Goal: Check status: Check status

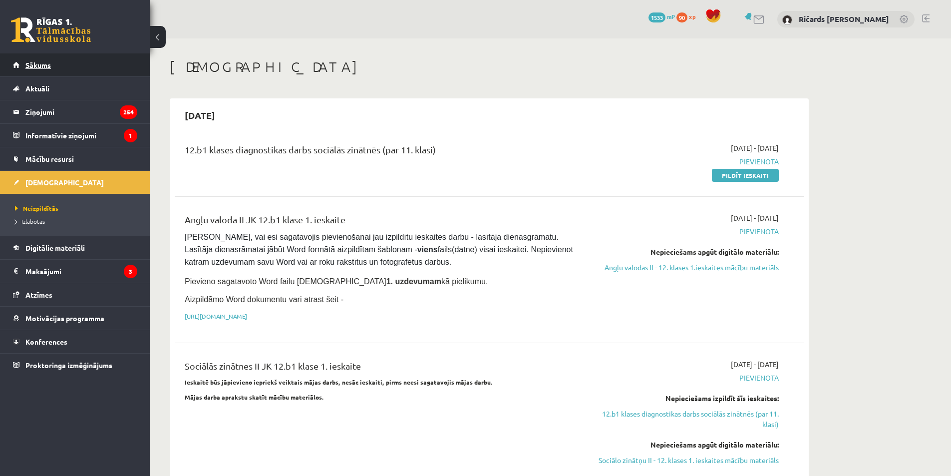
click at [38, 62] on span "Sākums" at bounding box center [37, 64] width 25 height 9
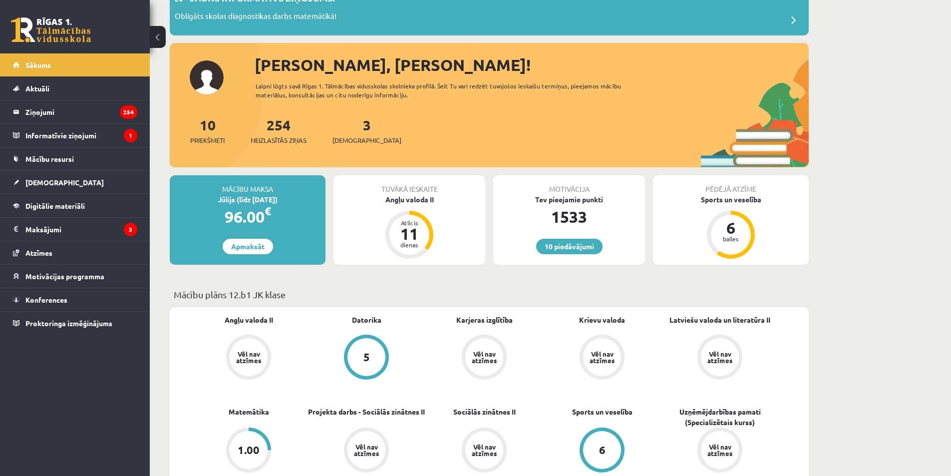
scroll to position [150, 0]
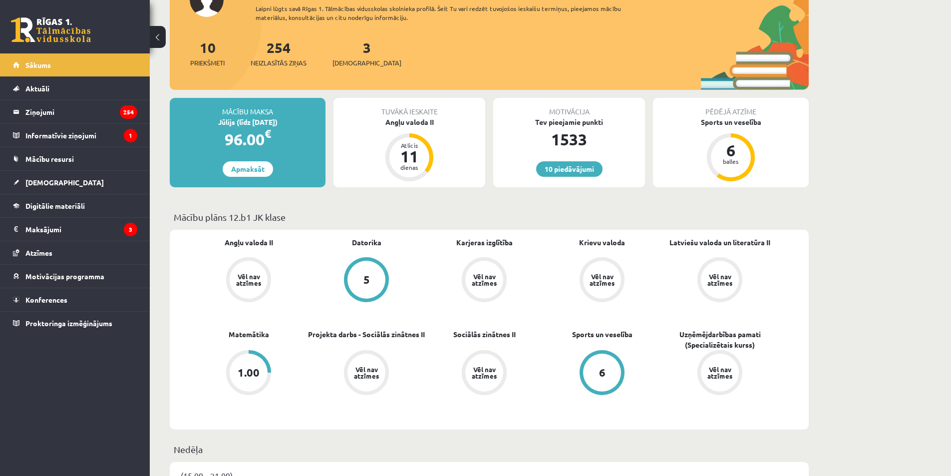
click at [257, 380] on div "1.00" at bounding box center [249, 372] width 38 height 38
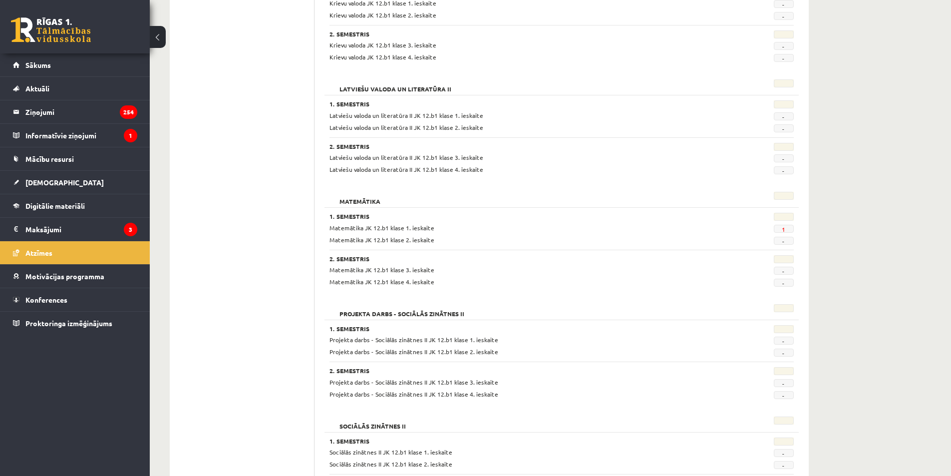
scroll to position [449, 0]
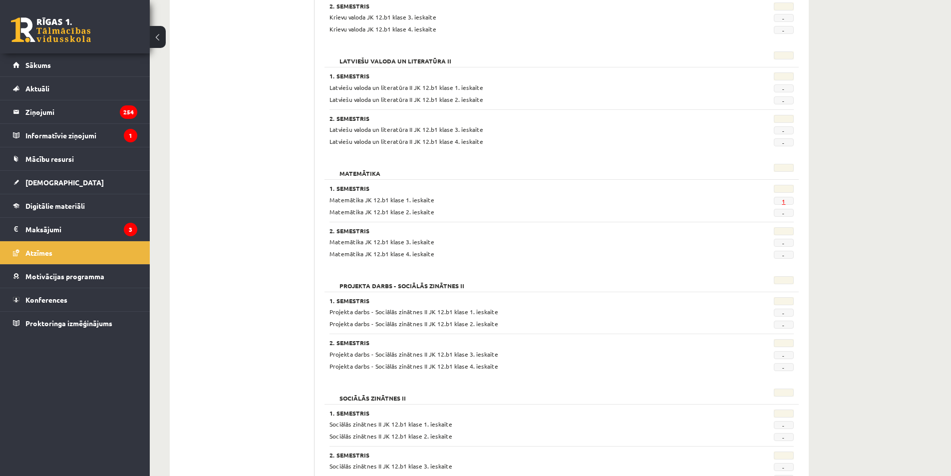
click at [782, 202] on span "1" at bounding box center [783, 201] width 20 height 8
click at [783, 202] on link "1" at bounding box center [782, 201] width 3 height 8
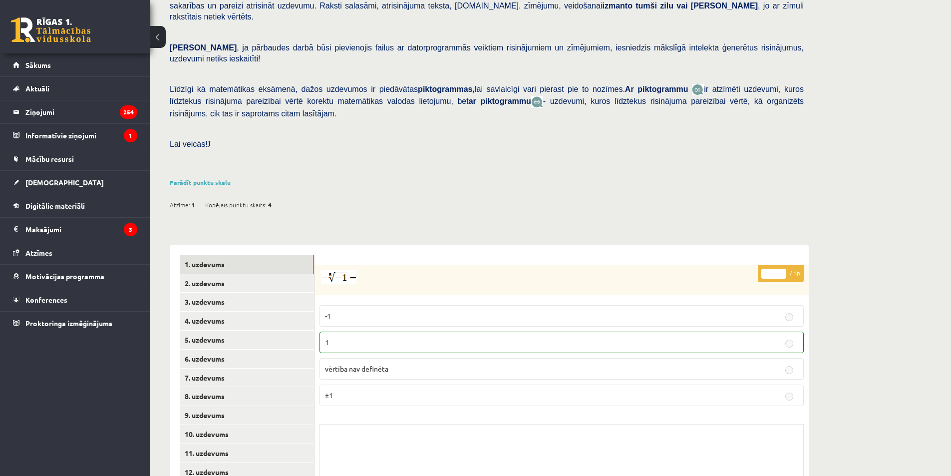
scroll to position [239, 0]
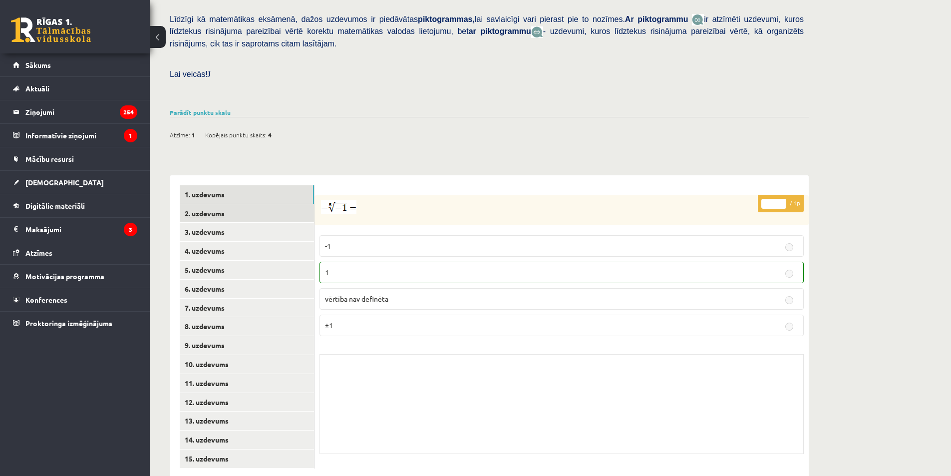
click at [224, 204] on link "2. uzdevums" at bounding box center [247, 213] width 134 height 18
click at [235, 242] on link "4. uzdevums" at bounding box center [247, 251] width 134 height 18
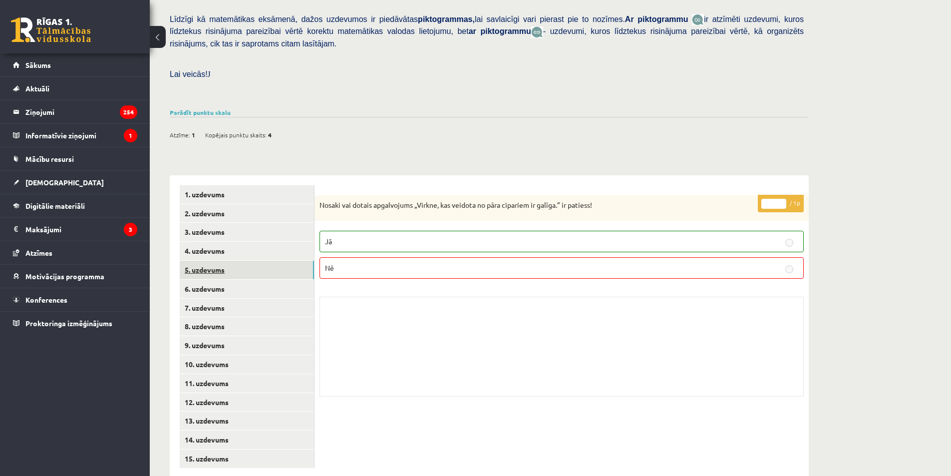
click at [241, 260] on link "5. uzdevums" at bounding box center [247, 269] width 134 height 18
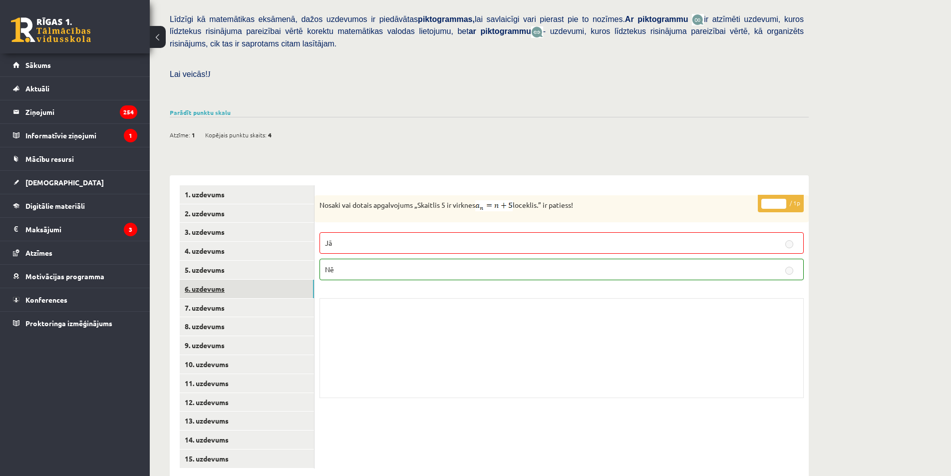
click at [248, 279] on link "6. uzdevums" at bounding box center [247, 288] width 134 height 18
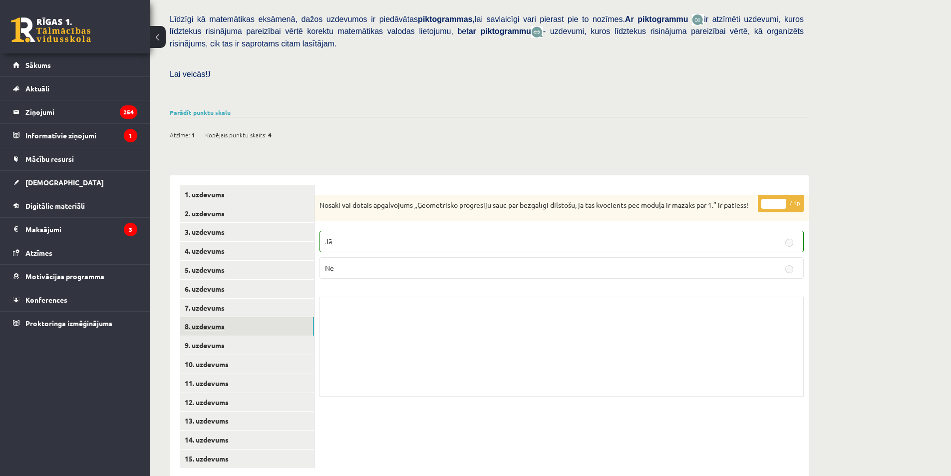
click at [258, 317] on link "8. uzdevums" at bounding box center [247, 326] width 134 height 18
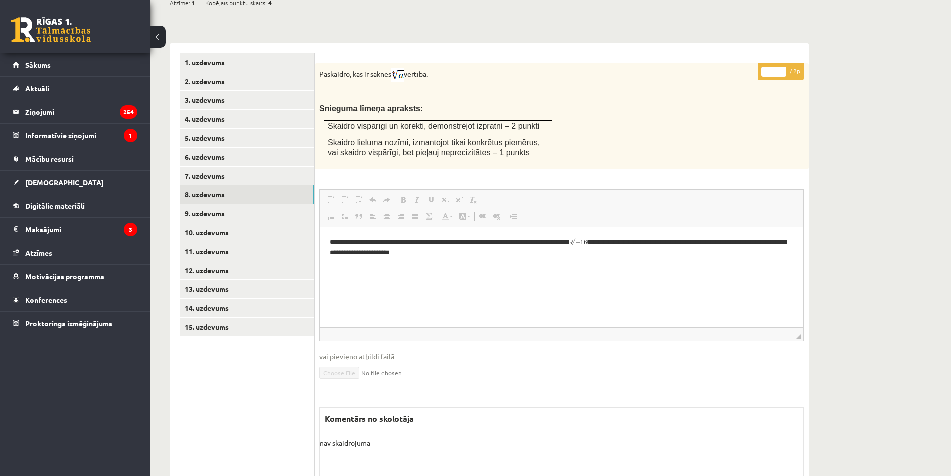
scroll to position [414, 0]
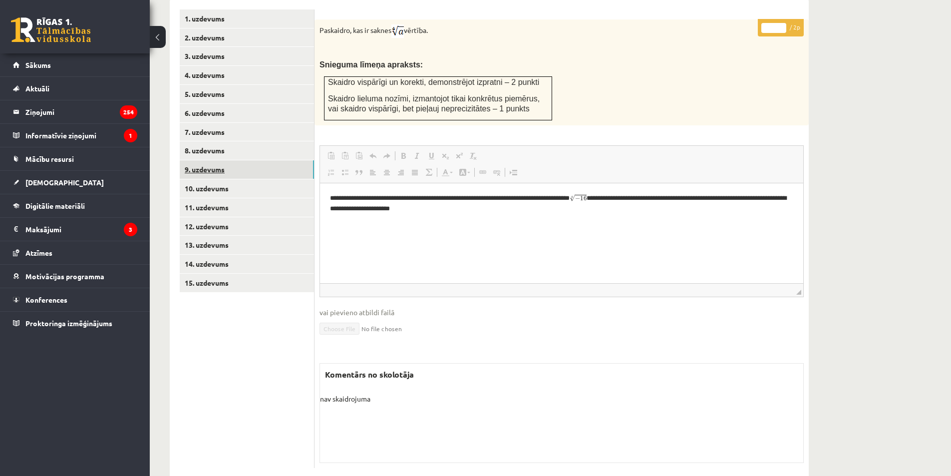
click at [239, 160] on link "9. uzdevums" at bounding box center [247, 169] width 134 height 18
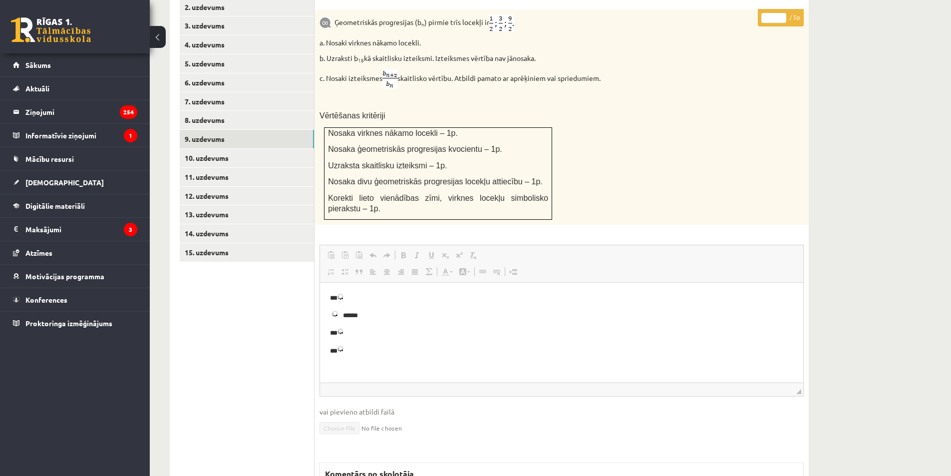
scroll to position [495, 0]
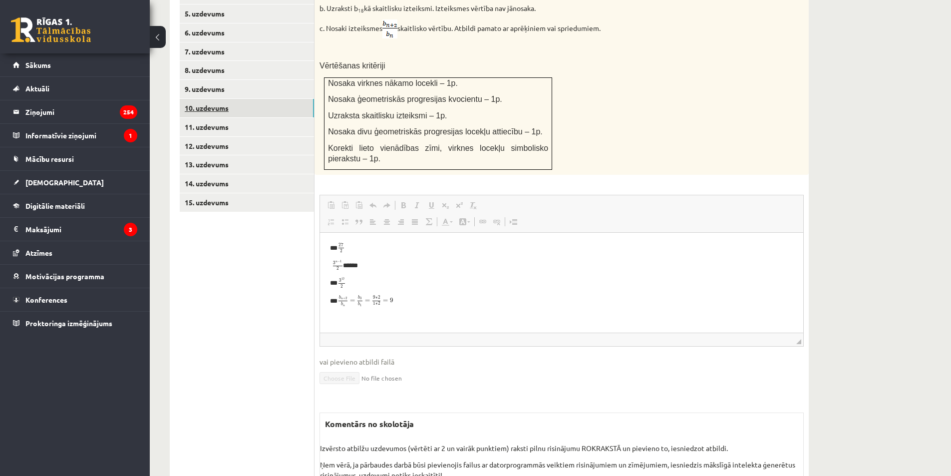
click at [228, 99] on link "10. uzdevums" at bounding box center [247, 108] width 134 height 18
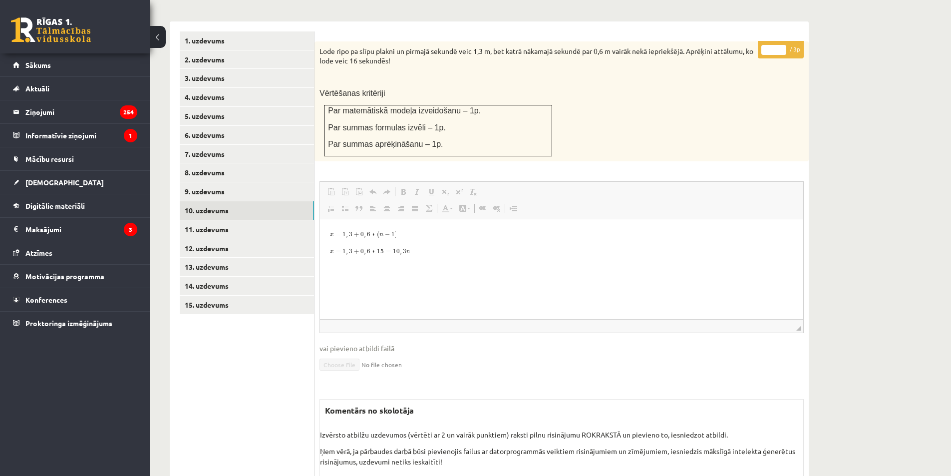
scroll to position [428, 0]
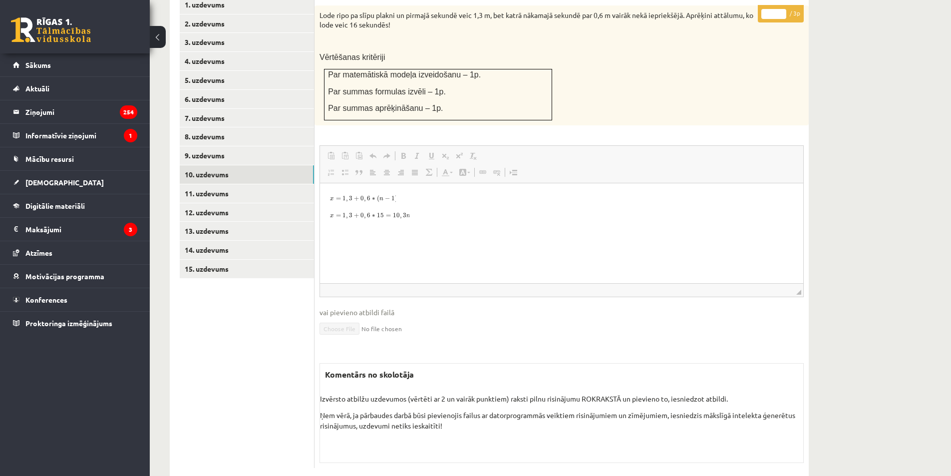
click at [495, 248] on html at bounding box center [561, 215] width 483 height 64
click at [255, 203] on link "12. uzdevums" at bounding box center [247, 212] width 134 height 18
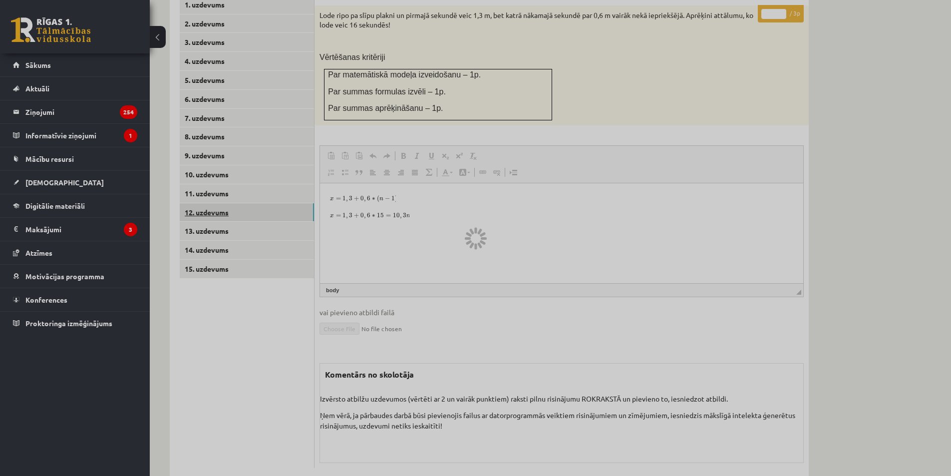
scroll to position [366, 0]
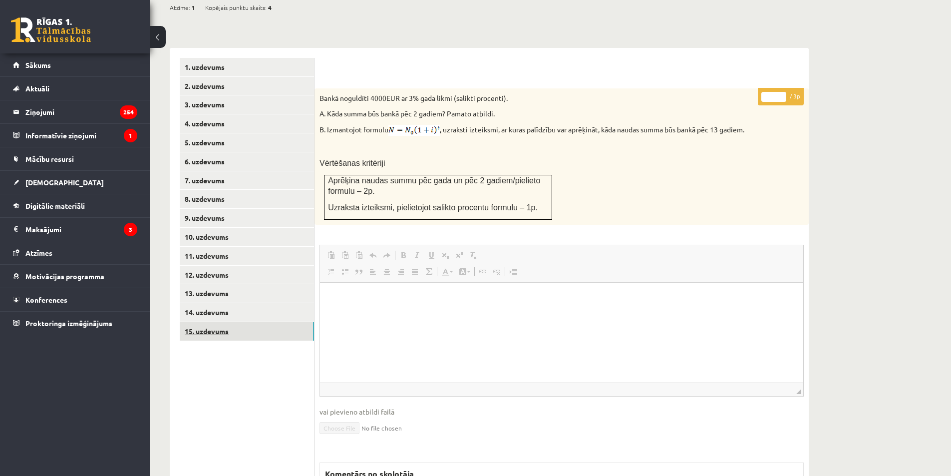
click at [249, 322] on link "15. uzdevums" at bounding box center [247, 331] width 134 height 18
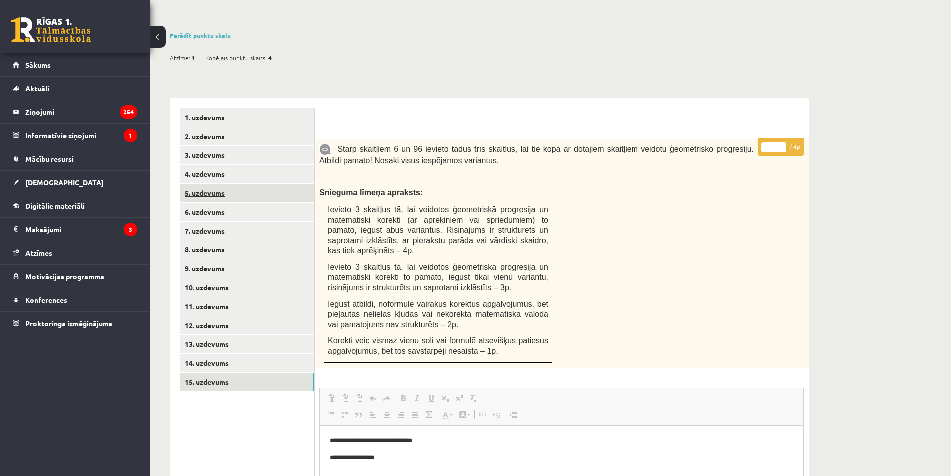
scroll to position [307, 0]
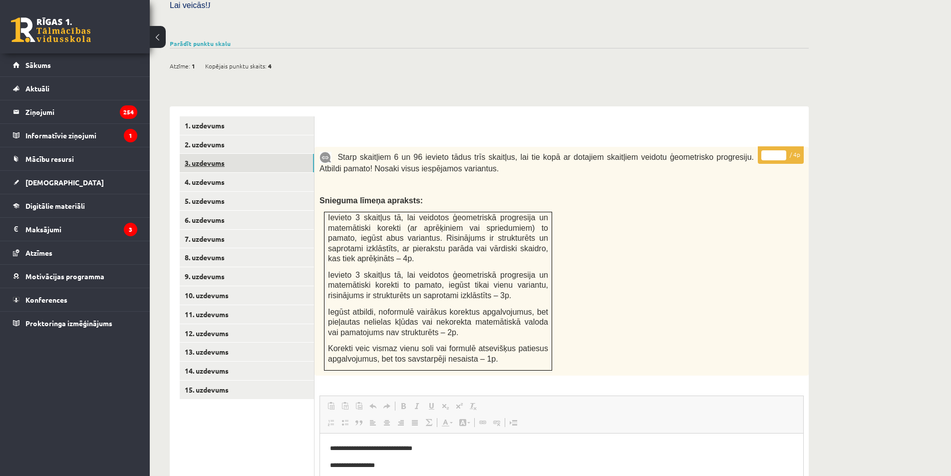
click at [252, 154] on link "3. uzdevums" at bounding box center [247, 163] width 134 height 18
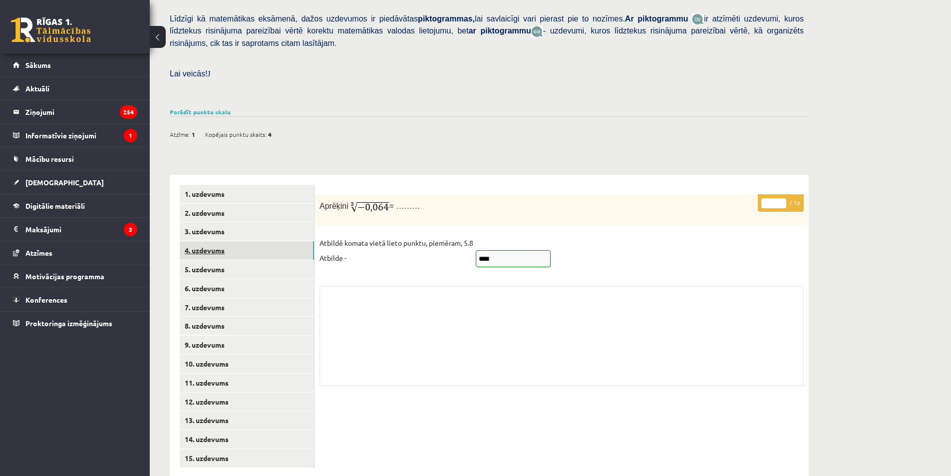
click at [247, 241] on link "4. uzdevums" at bounding box center [247, 250] width 134 height 18
